Goal: Find specific page/section: Find specific page/section

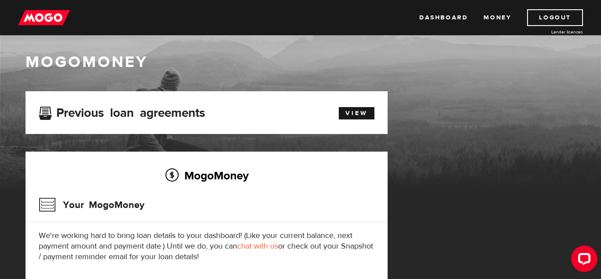
scroll to position [3, 0]
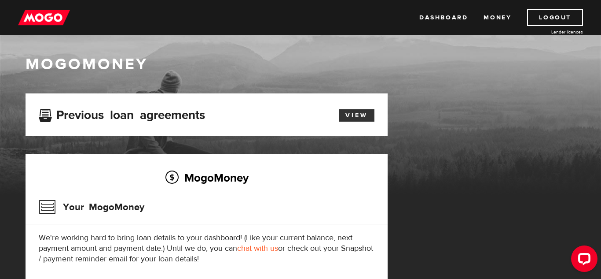
click at [360, 119] on link "View" at bounding box center [357, 115] width 36 height 12
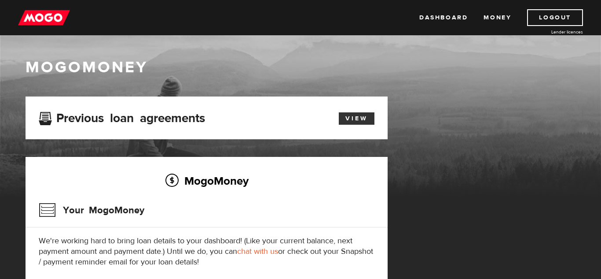
click at [367, 118] on link "View" at bounding box center [357, 118] width 36 height 12
click at [362, 122] on link "View" at bounding box center [357, 118] width 36 height 12
click at [447, 19] on link "Dashboard" at bounding box center [444, 17] width 48 height 17
